Goal: Information Seeking & Learning: Learn about a topic

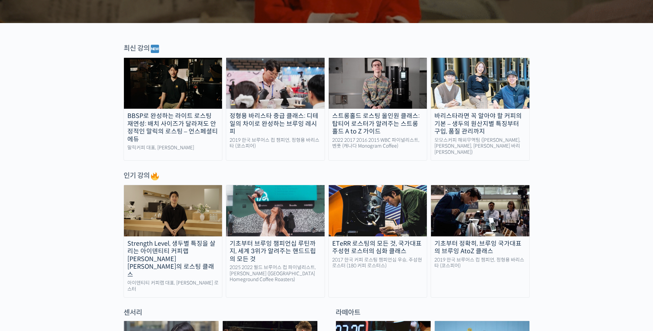
scroll to position [241, 0]
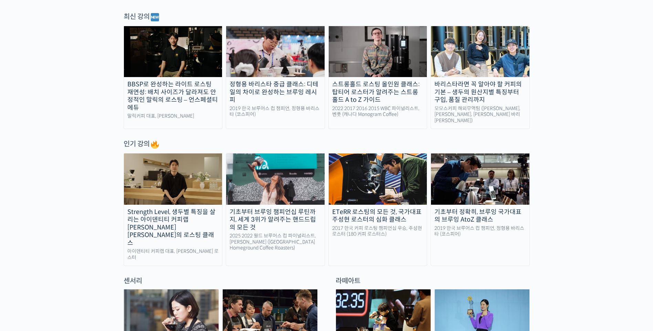
click at [194, 208] on div "Strength Level, 생두별 특징을 살리는 아이덴티티 커피랩 [PERSON_NAME] [PERSON_NAME]의 로스팅 클래스" at bounding box center [173, 227] width 98 height 39
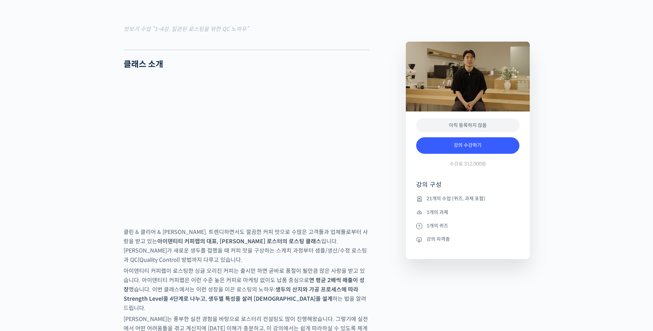
scroll to position [929, 0]
